Goal: Transaction & Acquisition: Book appointment/travel/reservation

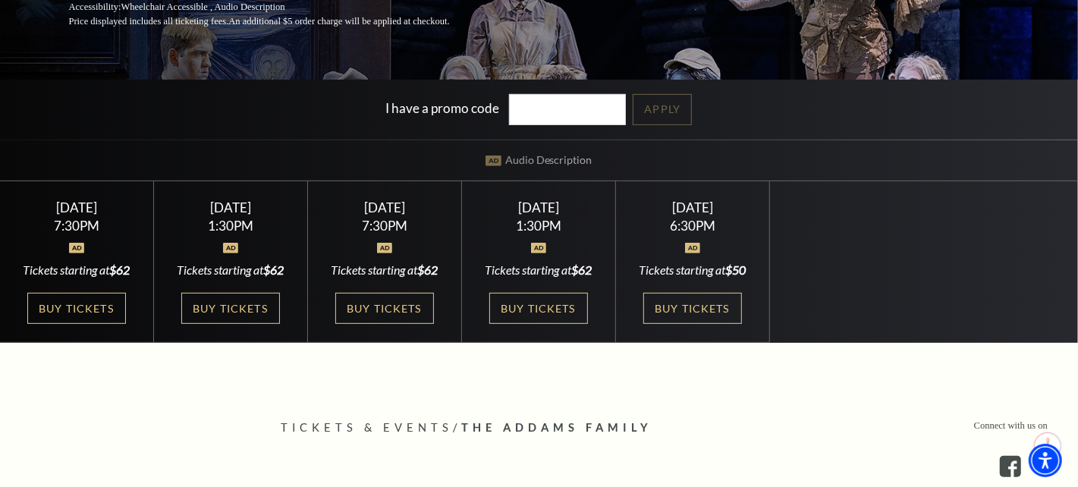
scroll to position [303, 0]
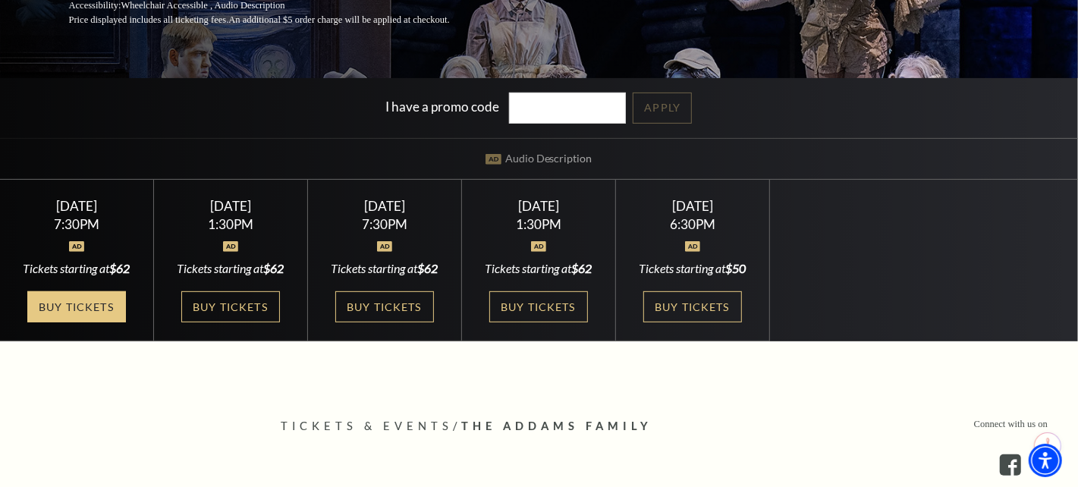
click at [69, 304] on link "Buy Tickets" at bounding box center [76, 306] width 99 height 31
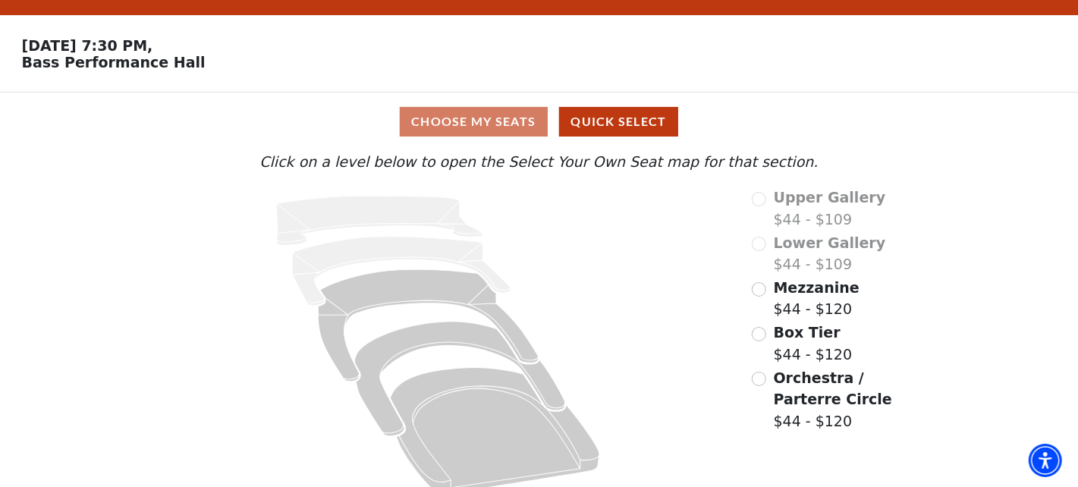
scroll to position [52, 0]
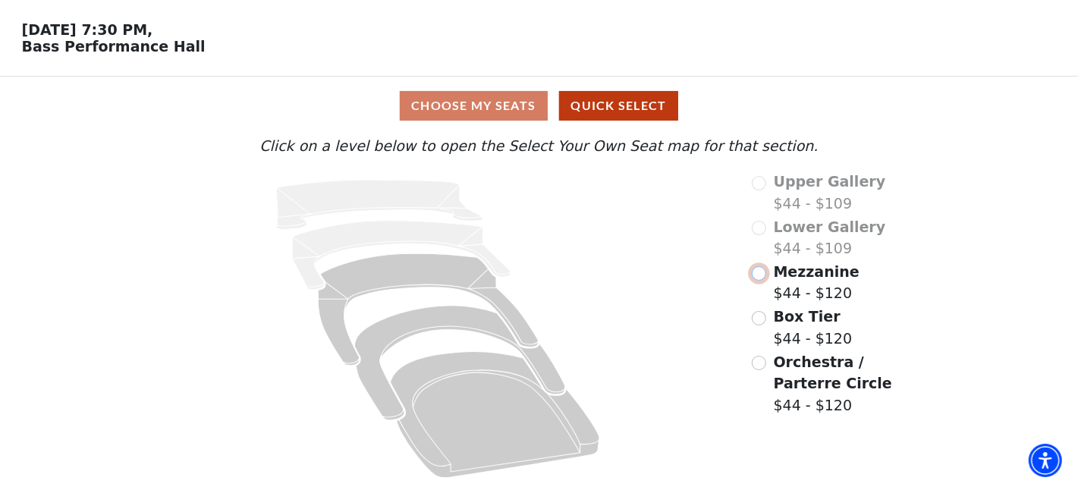
click at [757, 275] on input "Mezzanine$44 - $120\a" at bounding box center [759, 273] width 14 height 14
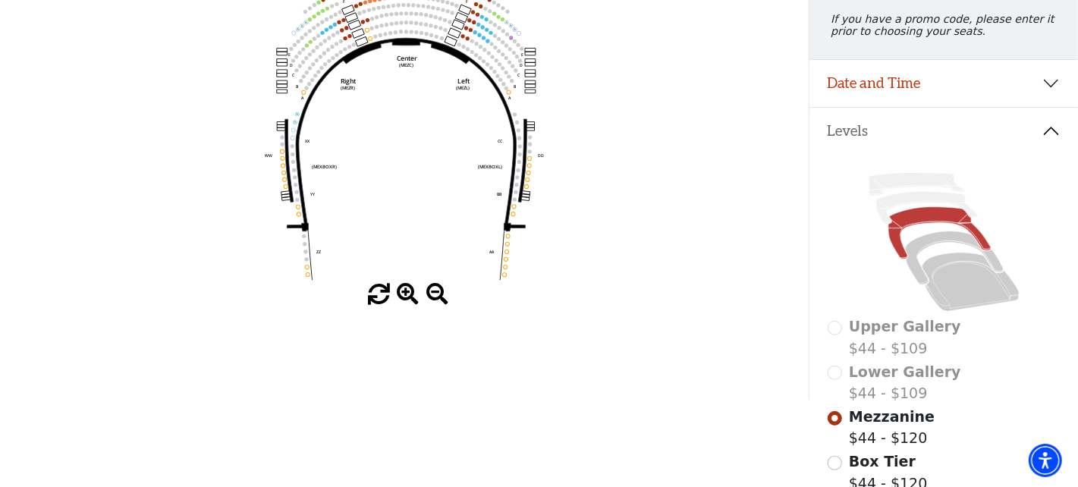
scroll to position [222, 0]
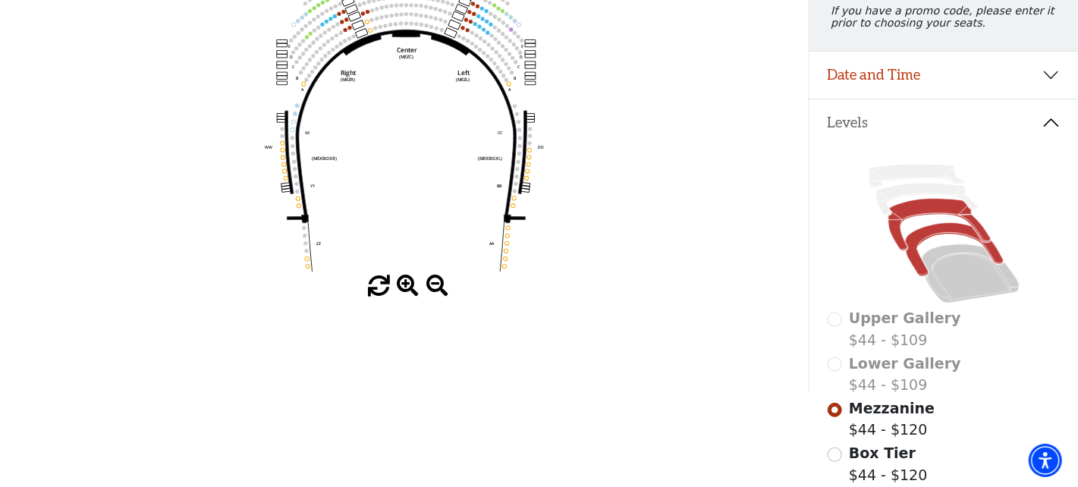
click at [928, 244] on icon at bounding box center [954, 249] width 98 height 53
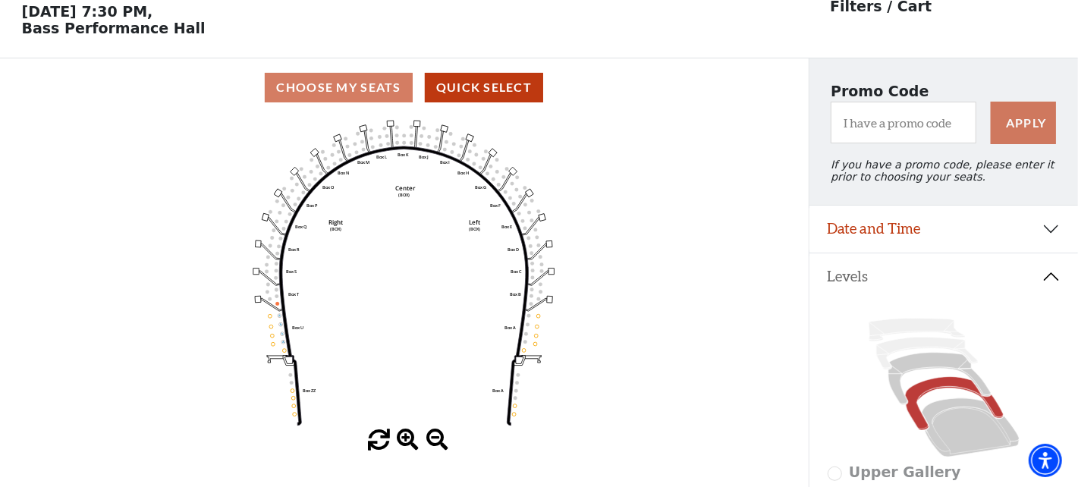
scroll to position [70, 0]
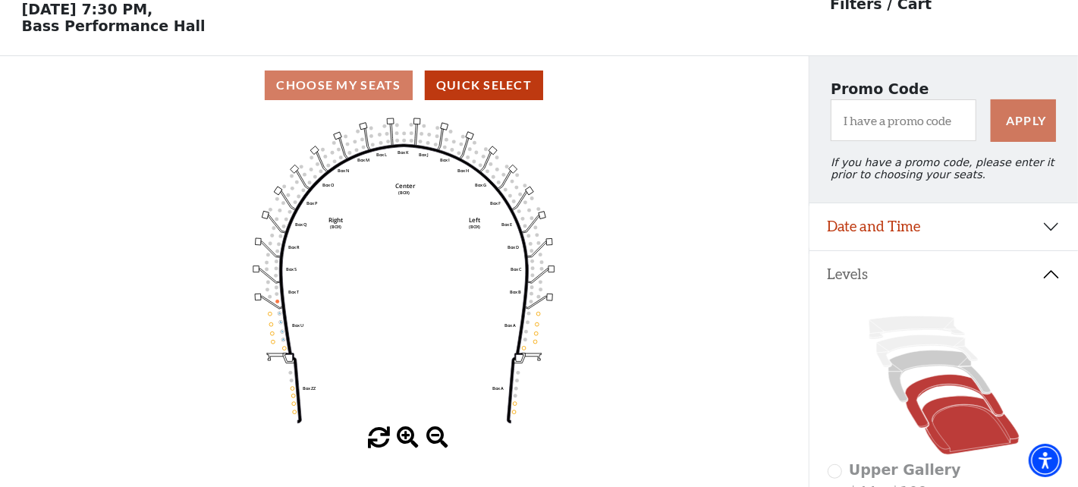
click at [958, 426] on icon at bounding box center [970, 425] width 97 height 58
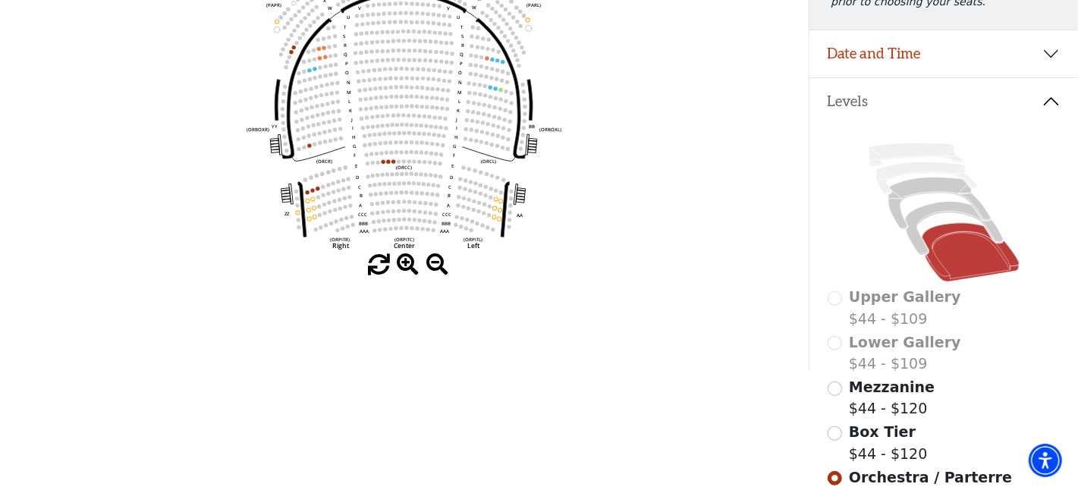
scroll to position [222, 0]
